Goal: Information Seeking & Learning: Learn about a topic

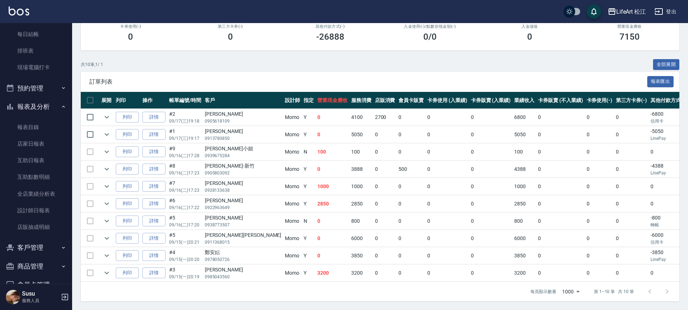
scroll to position [142, 0]
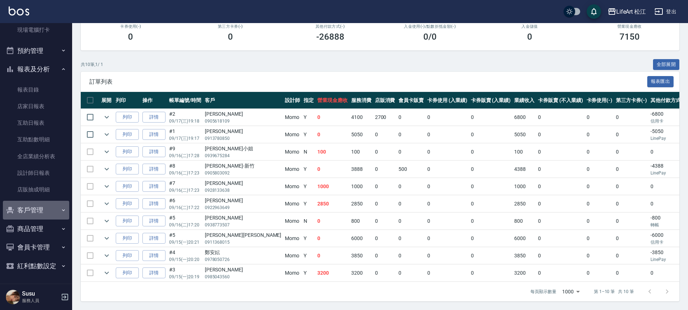
click at [40, 209] on button "客戶管理" at bounding box center [36, 210] width 66 height 19
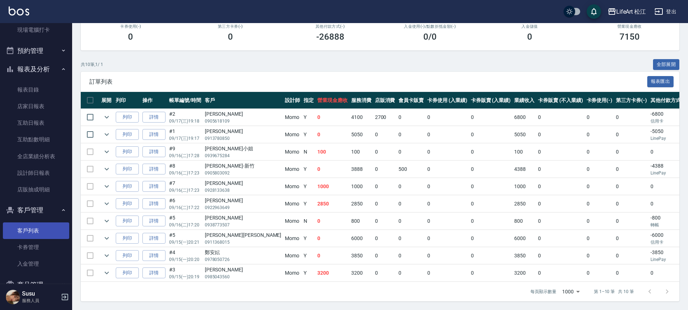
click at [37, 226] on link "客戶列表" at bounding box center [36, 230] width 66 height 17
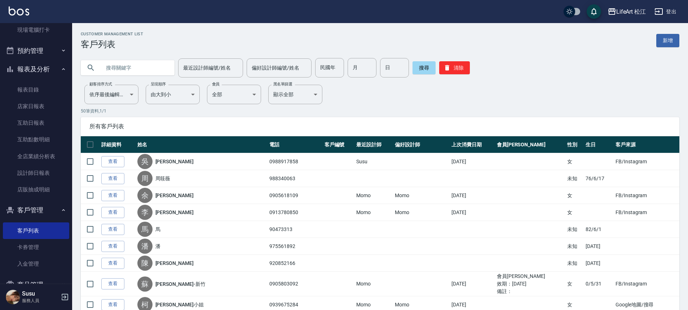
click at [111, 64] on input "text" at bounding box center [135, 67] width 68 height 19
type input "2"
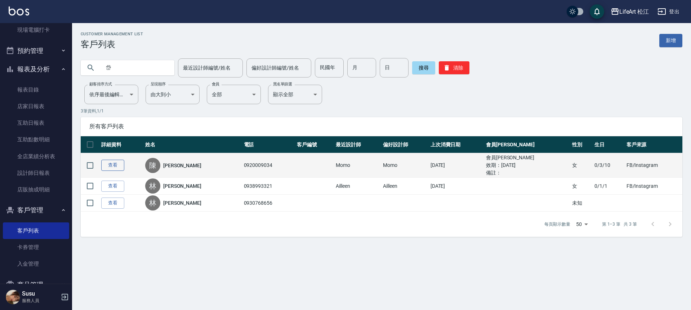
type input "岱"
click at [117, 166] on link "查看" at bounding box center [112, 165] width 23 height 11
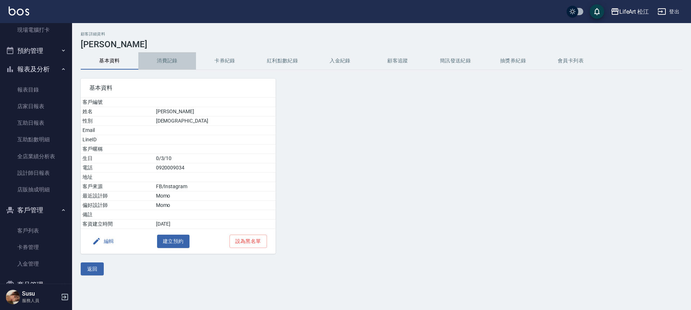
click at [172, 57] on button "消費記錄" at bounding box center [167, 60] width 58 height 17
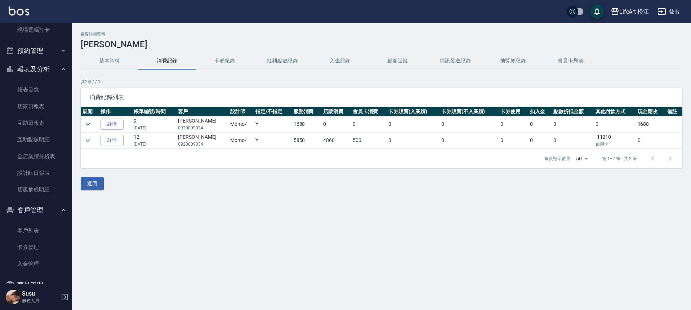
click at [215, 59] on button "卡券紀錄" at bounding box center [225, 60] width 58 height 17
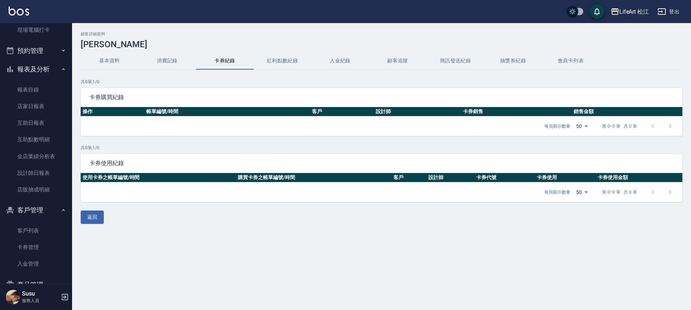
click at [163, 63] on button "消費記錄" at bounding box center [167, 60] width 58 height 17
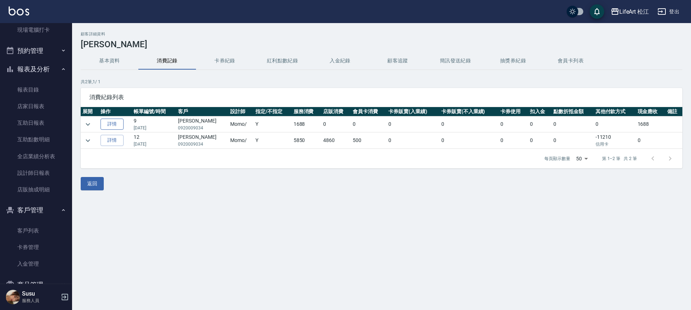
click at [119, 126] on link "詳情" at bounding box center [112, 124] width 23 height 11
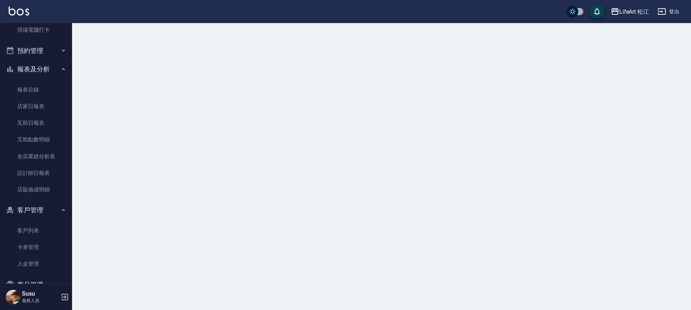
click at [119, 126] on div at bounding box center [345, 155] width 691 height 310
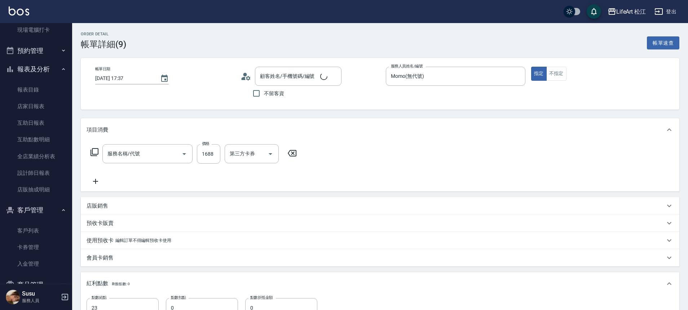
type input "[DATE] 17:37"
type input "Momo(無代號)"
type input "23"
type input "設計師個人line@"
type input "701 染髮(701)"
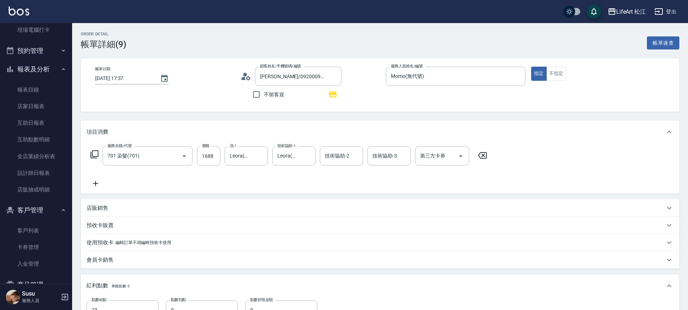
type input "[PERSON_NAME]/0920009034/"
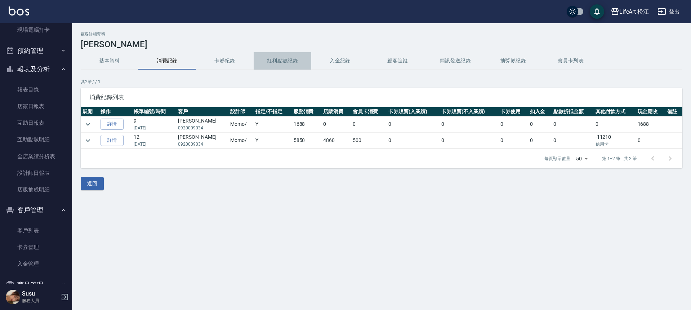
click at [269, 57] on button "紅利點數紀錄" at bounding box center [283, 60] width 58 height 17
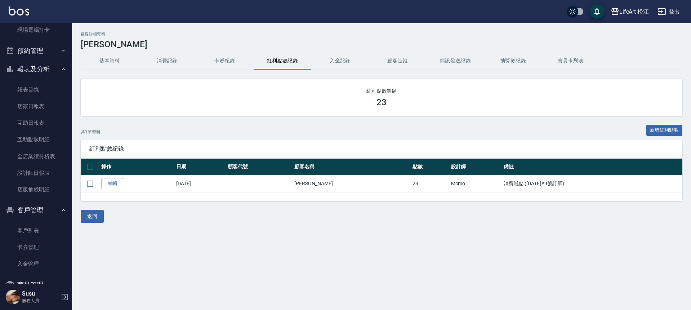
click at [234, 57] on button "卡券紀錄" at bounding box center [225, 60] width 58 height 17
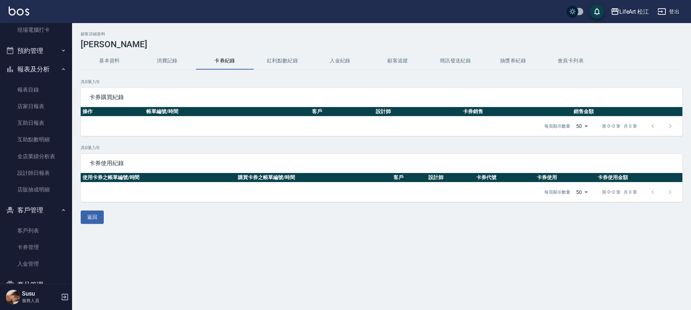
click at [174, 64] on button "消費記錄" at bounding box center [167, 60] width 58 height 17
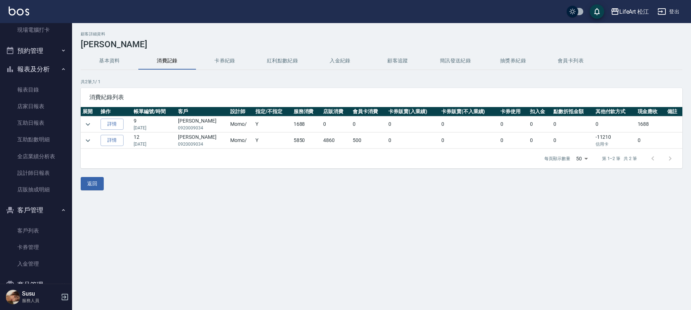
click at [125, 66] on button "基本資料" at bounding box center [110, 60] width 58 height 17
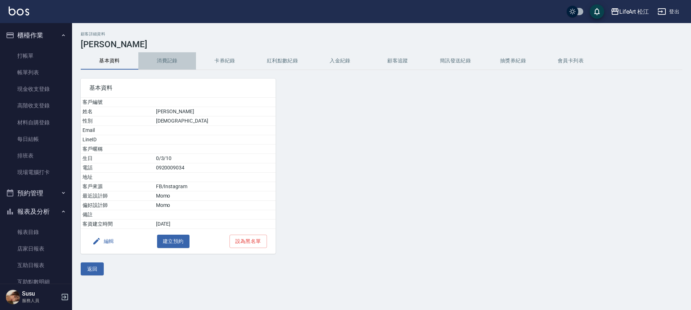
click at [164, 59] on button "消費記錄" at bounding box center [167, 60] width 58 height 17
